Goal: Task Accomplishment & Management: Use online tool/utility

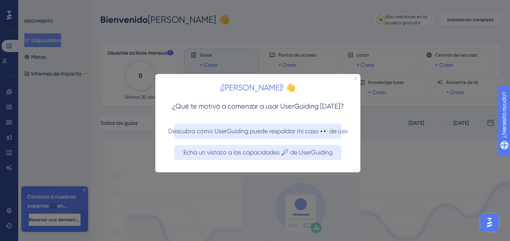
click at [366, 202] on div at bounding box center [255, 120] width 510 height 241
click at [356, 78] on icon "Cerrar vista previa" at bounding box center [355, 78] width 3 height 3
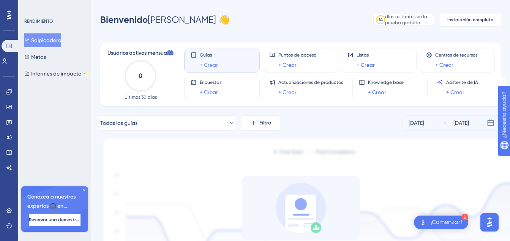
click at [211, 63] on link "+ Crear" at bounding box center [209, 64] width 18 height 9
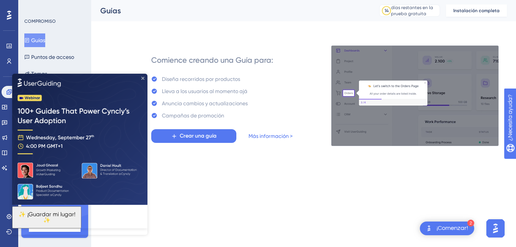
click at [142, 77] on icon "Cerrar vista previa" at bounding box center [142, 77] width 3 height 3
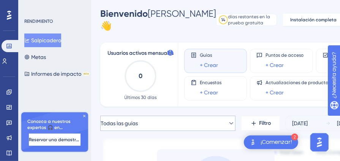
click at [118, 80] on div "Usuarios activos mensuales 0 Últimos 30 días" at bounding box center [140, 75] width 56 height 52
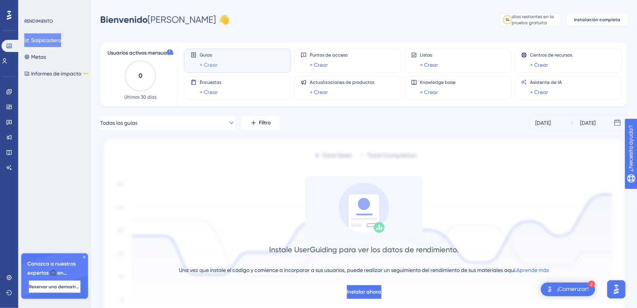
click at [209, 65] on link "+ Crear" at bounding box center [209, 64] width 18 height 9
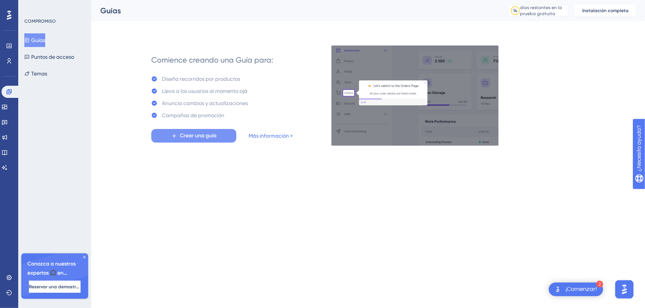
click at [201, 136] on span "Crear una guía" at bounding box center [198, 135] width 37 height 9
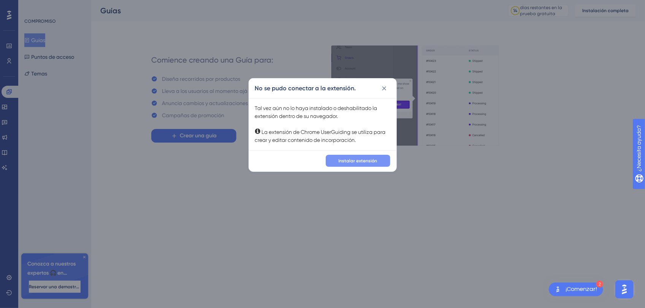
click at [361, 159] on span "Instalar extensión" at bounding box center [357, 161] width 39 height 6
